Goal: Information Seeking & Learning: Learn about a topic

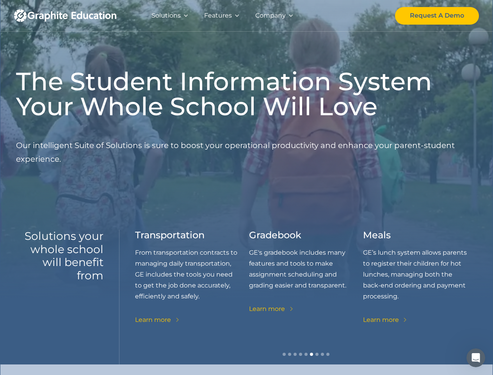
click at [222, 16] on div "Features" at bounding box center [218, 15] width 28 height 11
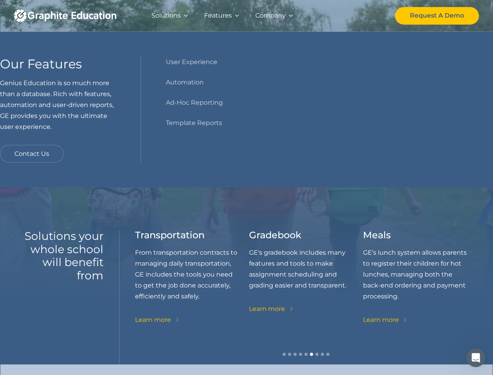
click at [170, 16] on div "Solutions" at bounding box center [165, 15] width 29 height 11
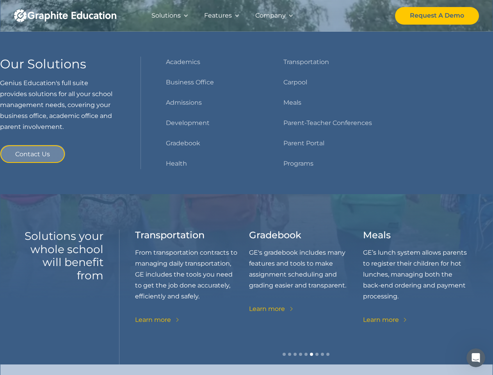
click at [222, 16] on div "Features" at bounding box center [218, 15] width 28 height 11
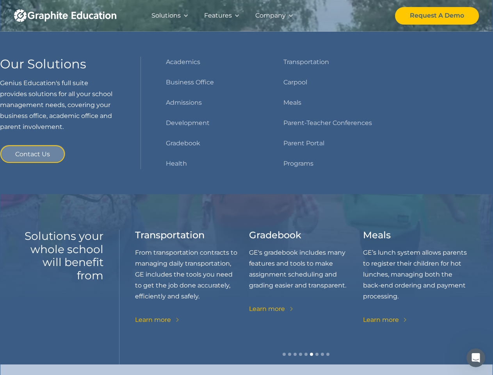
click at [273, 16] on div "Company" at bounding box center [270, 15] width 30 height 11
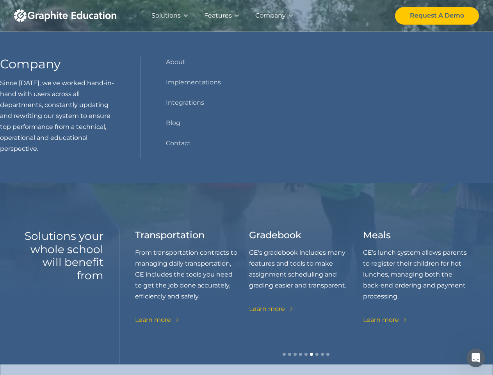
click at [306, 296] on div "Gradebook GE's gradebook includes many features and tools to make assignment sc…" at bounding box center [306, 271] width 114 height 85
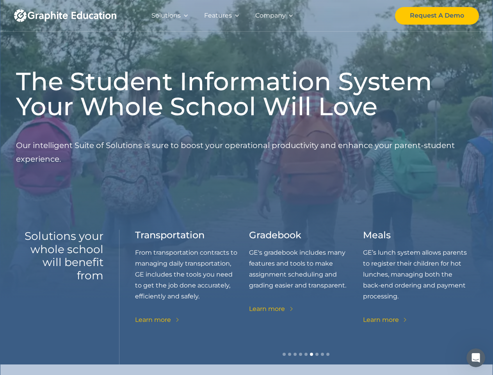
click at [306, 356] on div "carousel" at bounding box center [306, 356] width 342 height 16
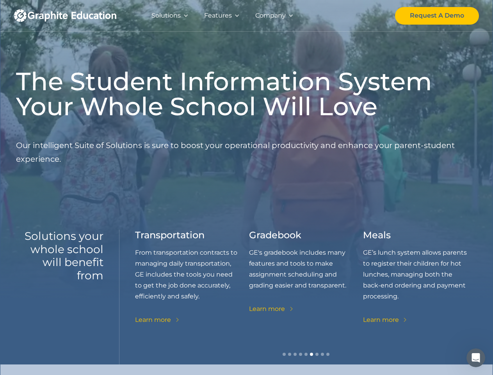
click at [476, 357] on icon "Open Intercom Messenger" at bounding box center [475, 357] width 13 height 13
